Goal: Information Seeking & Learning: Check status

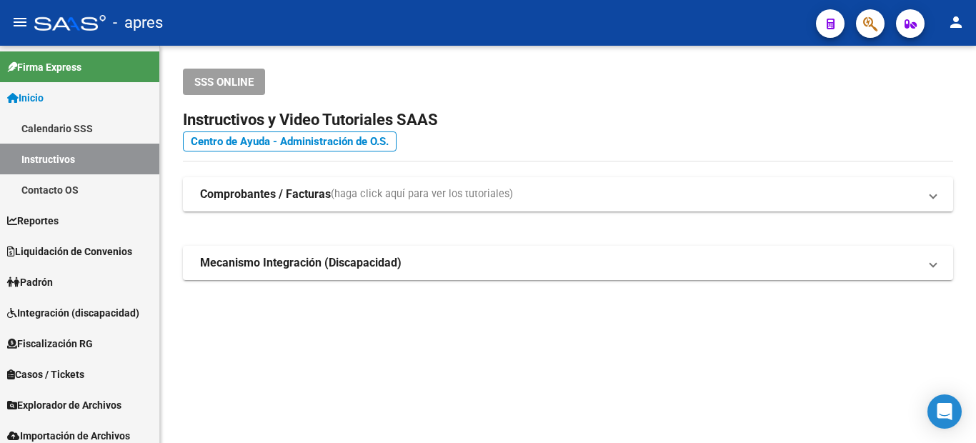
drag, startPoint x: 854, startPoint y: 11, endPoint x: 865, endPoint y: 22, distance: 15.7
click at [855, 11] on div at bounding box center [865, 23] width 40 height 29
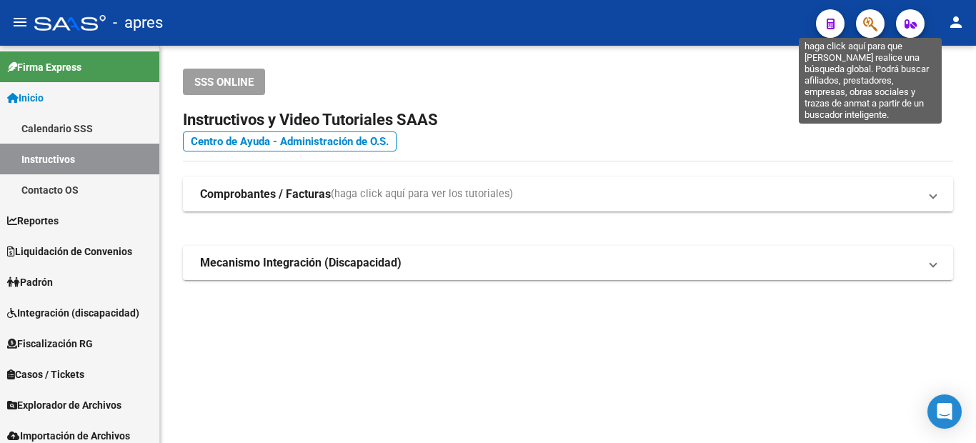
click at [865, 22] on icon "button" at bounding box center [870, 24] width 14 height 16
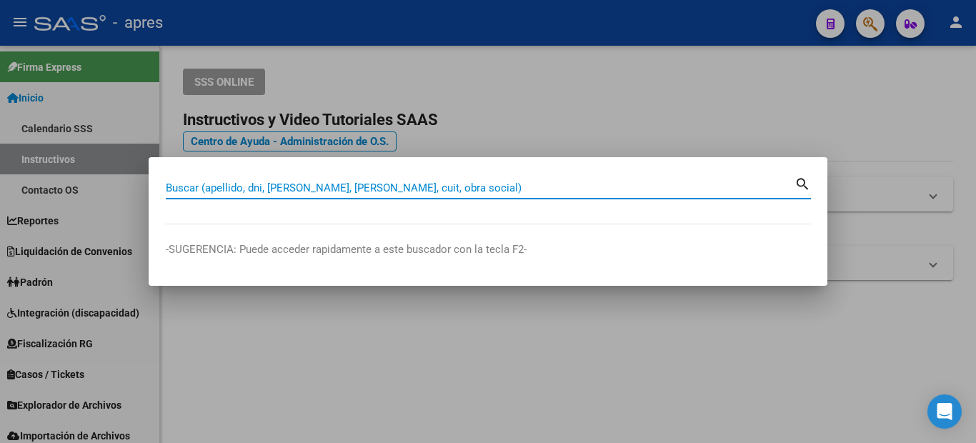
paste input "30294945"
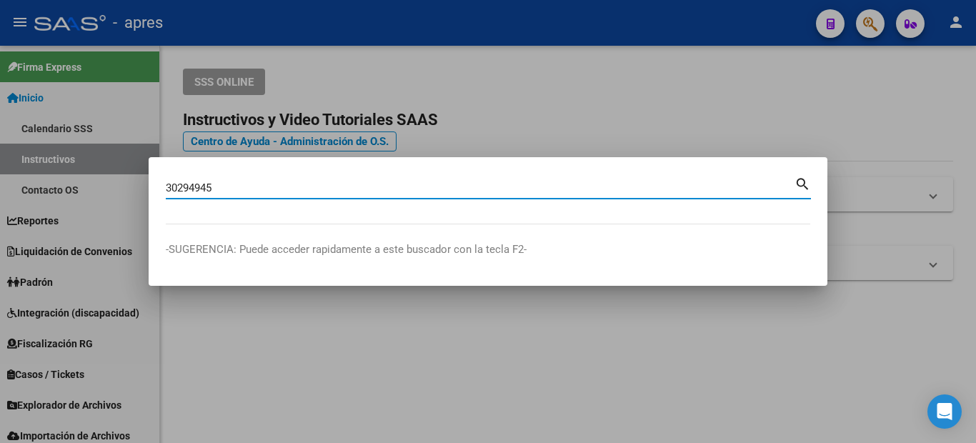
type input "30294945"
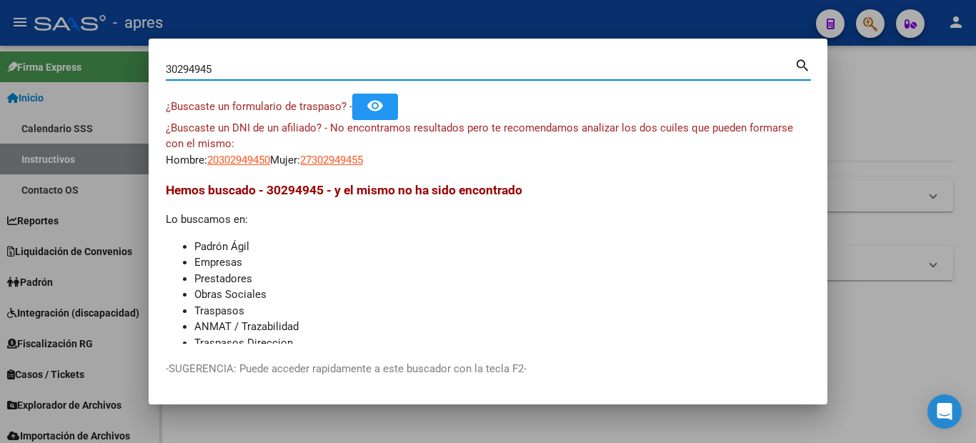
click at [346, 162] on span "27302949455" at bounding box center [331, 160] width 63 height 13
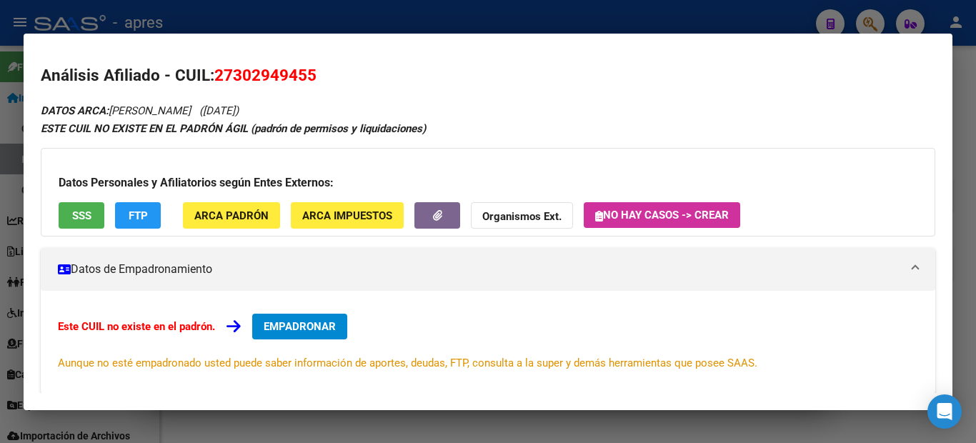
drag, startPoint x: 324, startPoint y: 76, endPoint x: 223, endPoint y: 79, distance: 101.5
click at [223, 79] on h2 "Análisis Afiliado - CUIL: 27302949455" at bounding box center [488, 76] width 895 height 24
copy span "27302949455"
click at [244, 69] on span "27302949455" at bounding box center [265, 75] width 102 height 19
click at [244, 72] on span "27302949455" at bounding box center [265, 75] width 102 height 19
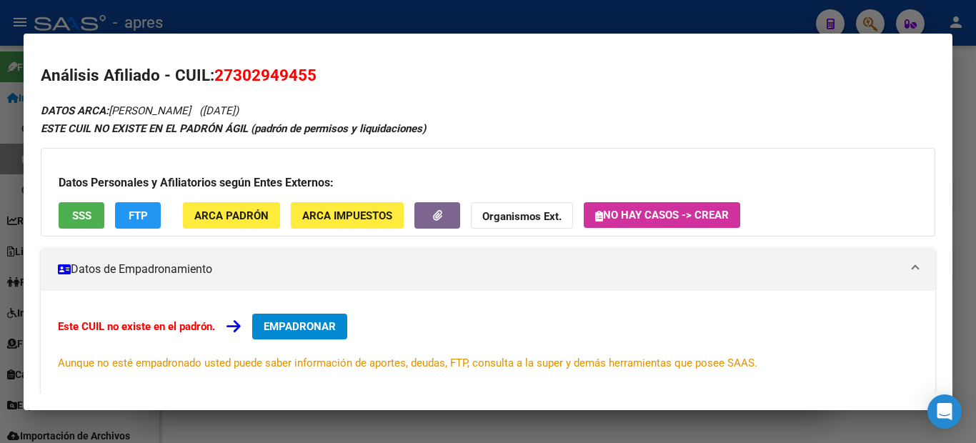
drag, startPoint x: 232, startPoint y: 72, endPoint x: 243, endPoint y: 76, distance: 11.3
click at [243, 76] on span "27302949455" at bounding box center [265, 75] width 102 height 19
click at [247, 75] on span "27302949455" at bounding box center [265, 75] width 102 height 19
drag, startPoint x: 237, startPoint y: 75, endPoint x: 313, endPoint y: 81, distance: 76.0
click at [313, 81] on span "27302949455" at bounding box center [265, 75] width 102 height 19
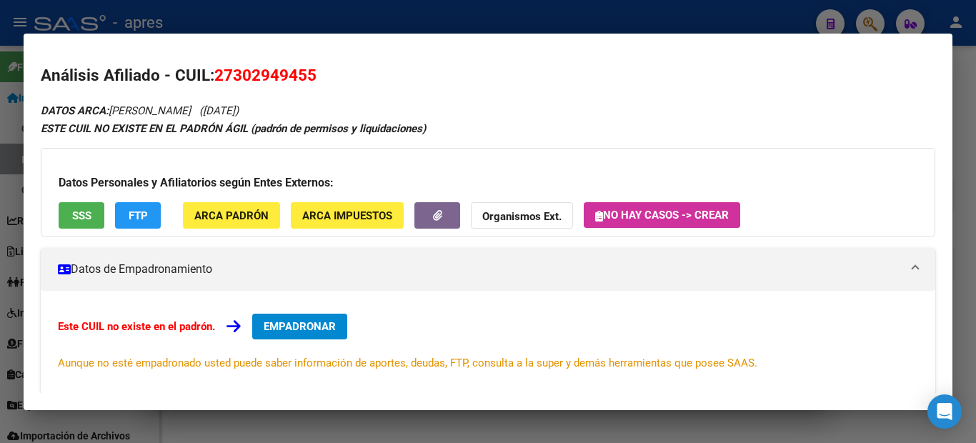
copy span "30294945"
click at [0, 247] on div at bounding box center [488, 221] width 976 height 443
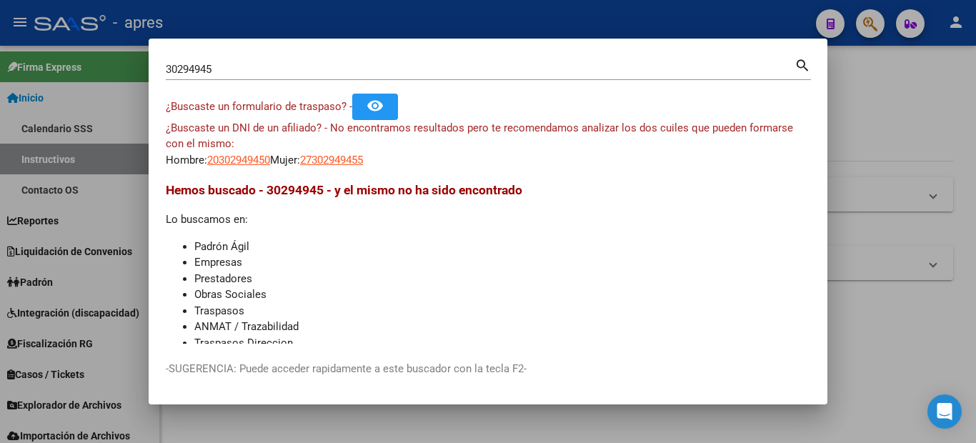
drag, startPoint x: 939, startPoint y: 79, endPoint x: 909, endPoint y: 50, distance: 41.5
click at [938, 79] on div at bounding box center [488, 221] width 976 height 443
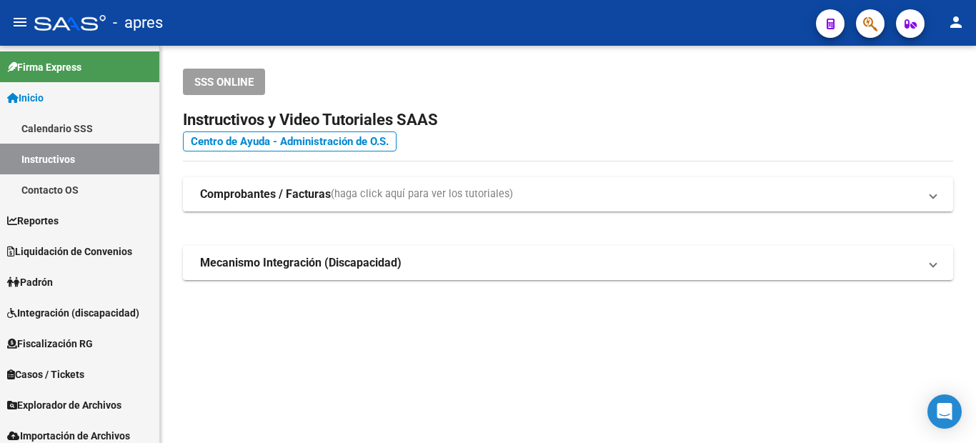
click at [880, 24] on button "button" at bounding box center [870, 23] width 29 height 29
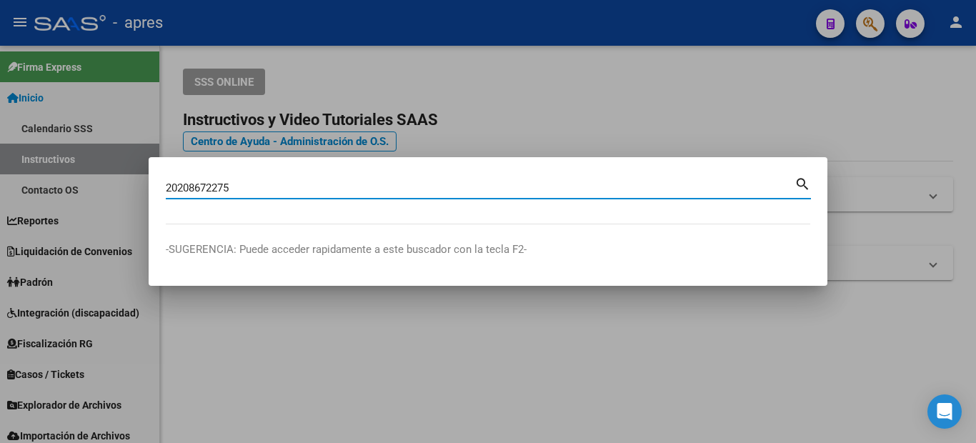
type input "20208672275"
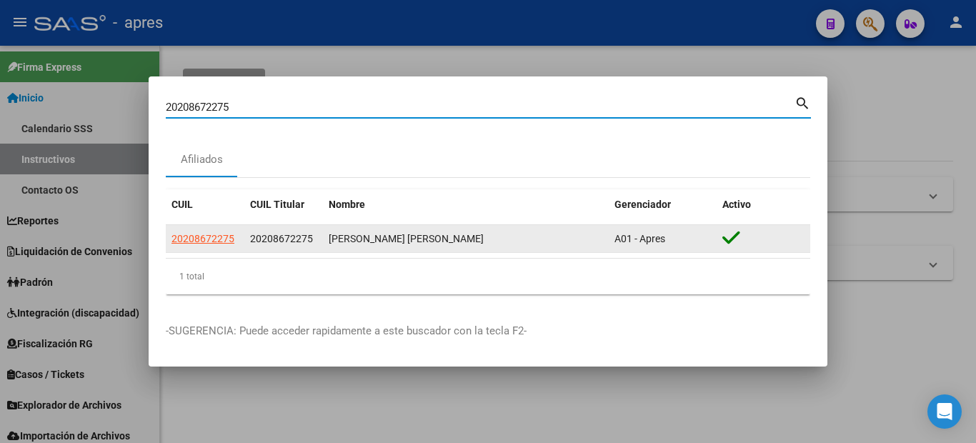
click at [207, 237] on span "20208672275" at bounding box center [203, 238] width 63 height 11
type textarea "20208672275"
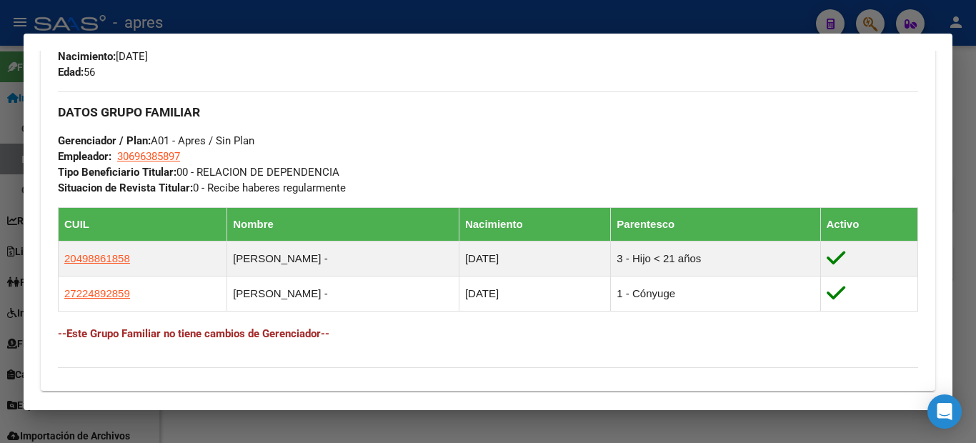
scroll to position [786, 0]
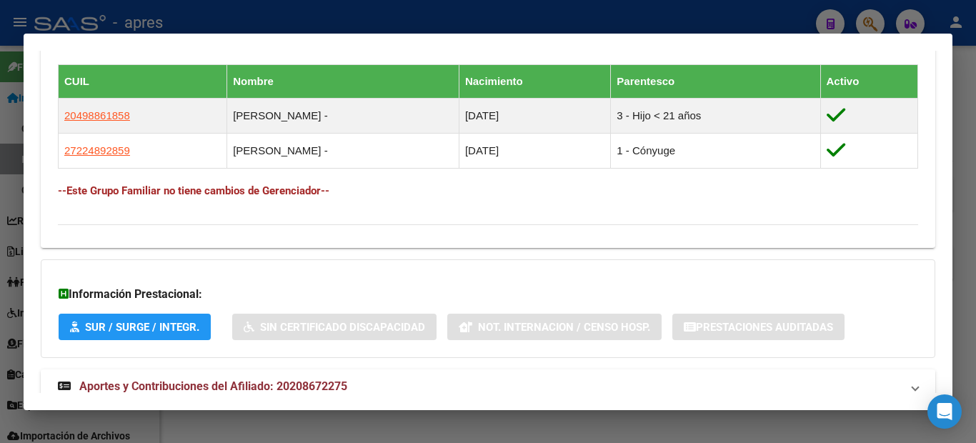
click at [159, 379] on span "Aportes y Contribuciones del Afiliado: 20208672275" at bounding box center [213, 386] width 268 height 14
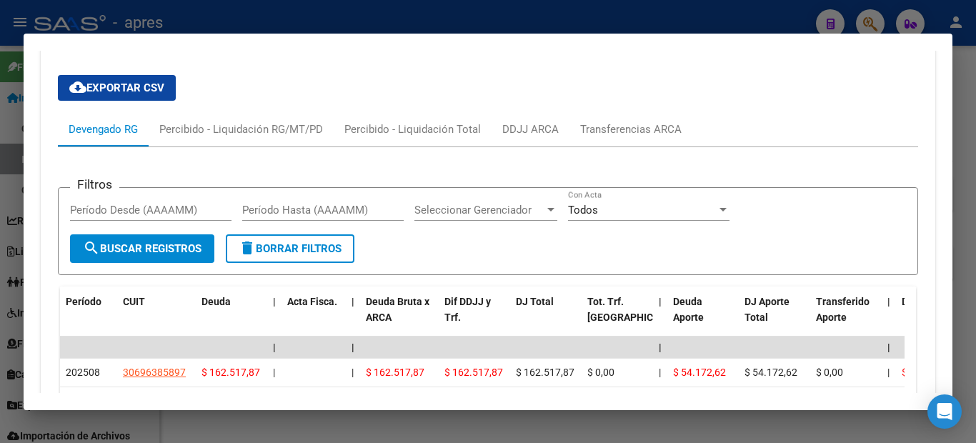
scroll to position [1375, 0]
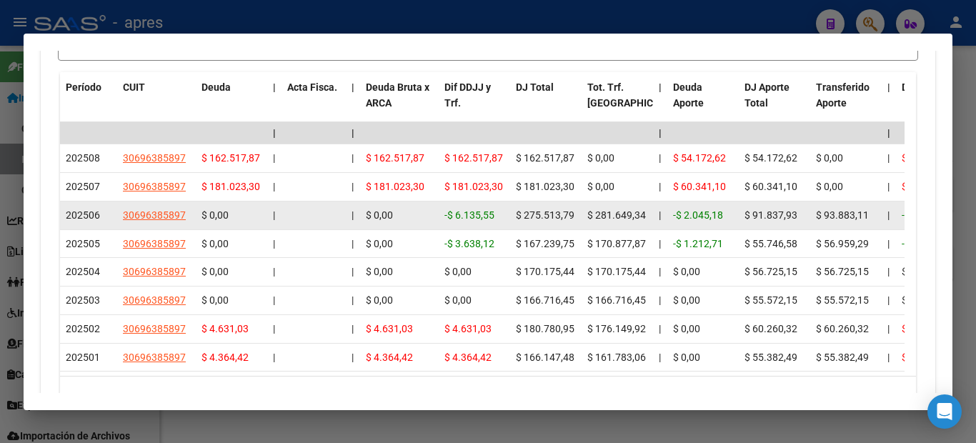
drag, startPoint x: 590, startPoint y: 214, endPoint x: 651, endPoint y: 213, distance: 61.5
click at [651, 213] on datatable-body-cell "$ 281.649,34" at bounding box center [617, 216] width 71 height 28
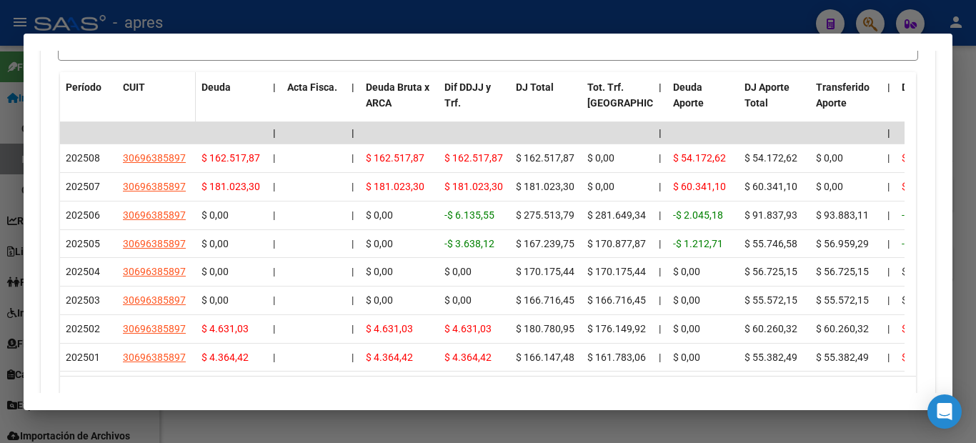
click at [152, 109] on datatable-header-cell "CUIT" at bounding box center [156, 103] width 79 height 63
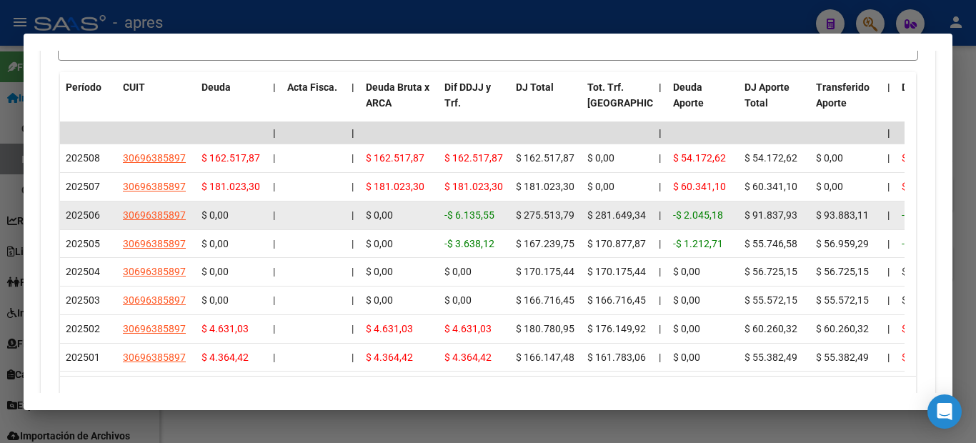
drag, startPoint x: 441, startPoint y: 211, endPoint x: 494, endPoint y: 207, distance: 53.1
click at [494, 207] on datatable-body-cell "-$ 6.135,55" at bounding box center [474, 216] width 71 height 28
click at [540, 217] on span "$ 275.513,79" at bounding box center [545, 214] width 59 height 11
drag, startPoint x: 517, startPoint y: 206, endPoint x: 569, endPoint y: 209, distance: 51.6
click at [552, 209] on div "$ 275.513,79" at bounding box center [546, 215] width 60 height 16
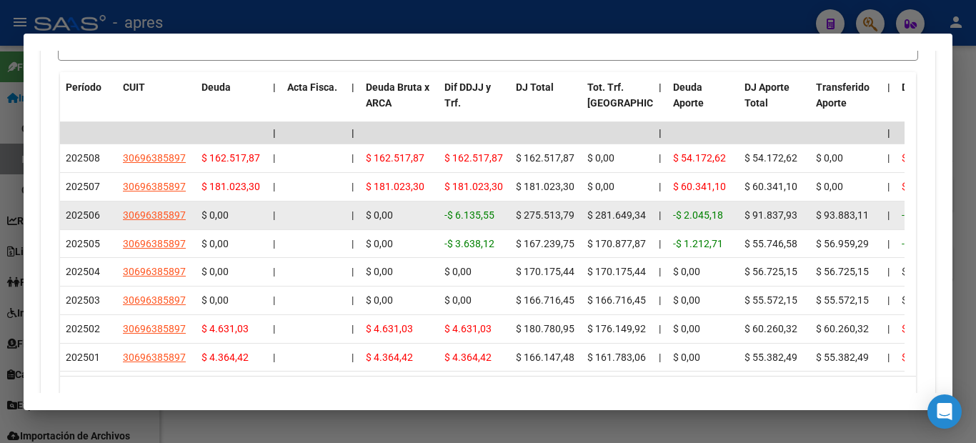
drag, startPoint x: 582, startPoint y: 214, endPoint x: 654, endPoint y: 207, distance: 71.8
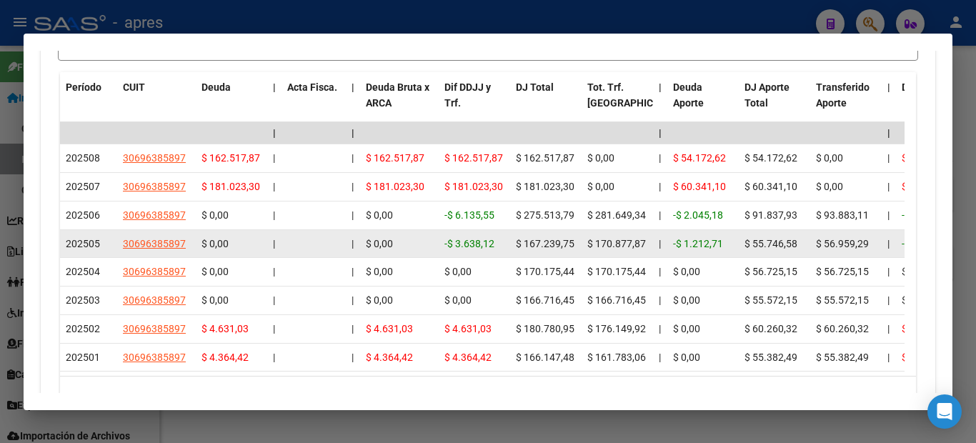
drag, startPoint x: 455, startPoint y: 209, endPoint x: 459, endPoint y: 230, distance: 21.2
click at [459, 230] on datatable-scroller "| | | | | | | | | | | | | 202508 30696385897 $ 162.517,87 | | $ 162.517,87 $ 16…" at bounding box center [482, 247] width 845 height 250
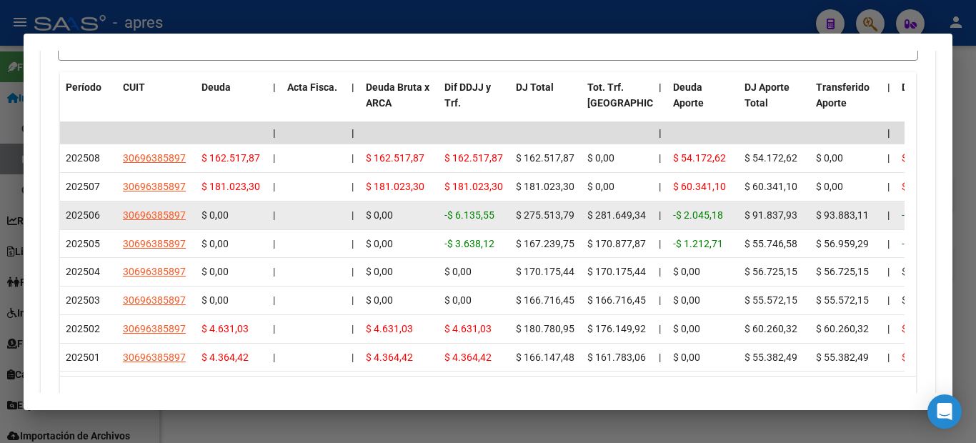
click at [435, 212] on datatable-body-cell "$ 0,00" at bounding box center [399, 216] width 79 height 28
click at [445, 211] on datatable-body-cell "-$ 6.135,55" at bounding box center [474, 216] width 71 height 28
click at [464, 212] on span "-$ 6.135,55" at bounding box center [470, 214] width 50 height 11
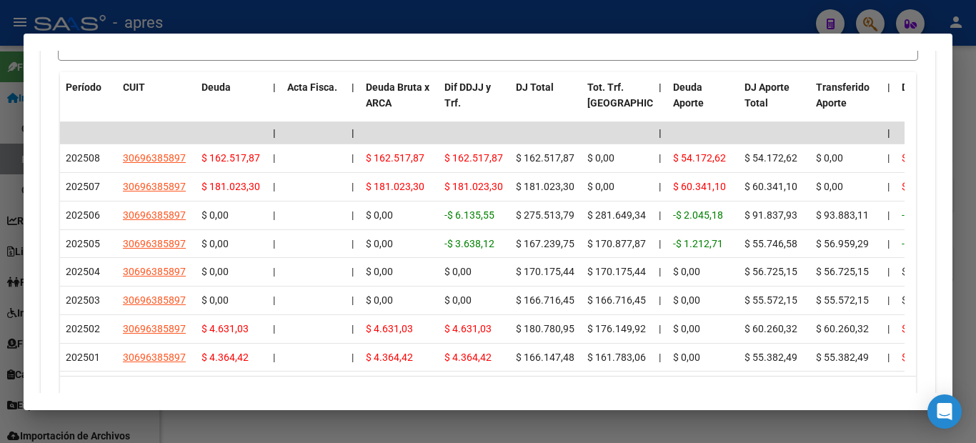
click at [0, 164] on div at bounding box center [488, 221] width 976 height 443
